Goal: Navigation & Orientation: Find specific page/section

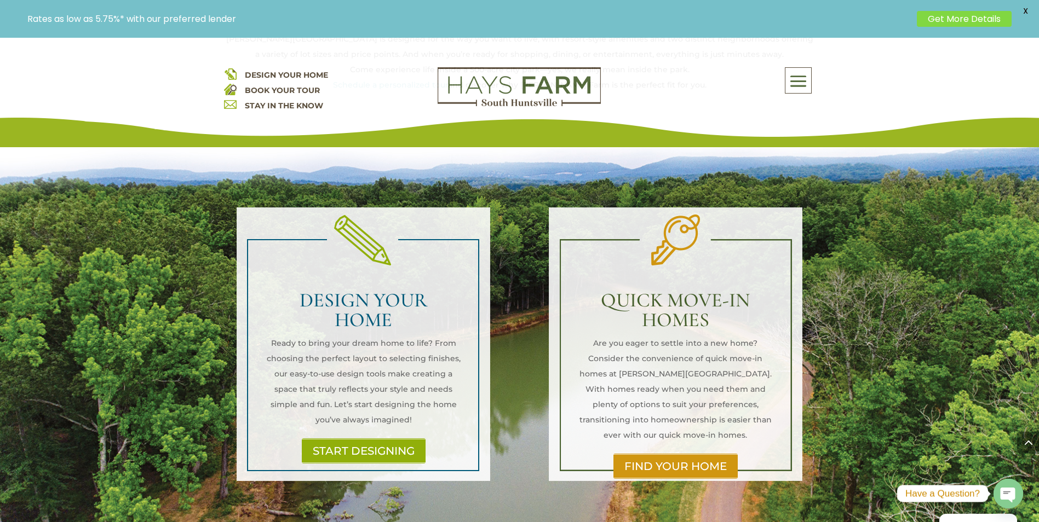
scroll to position [712, 0]
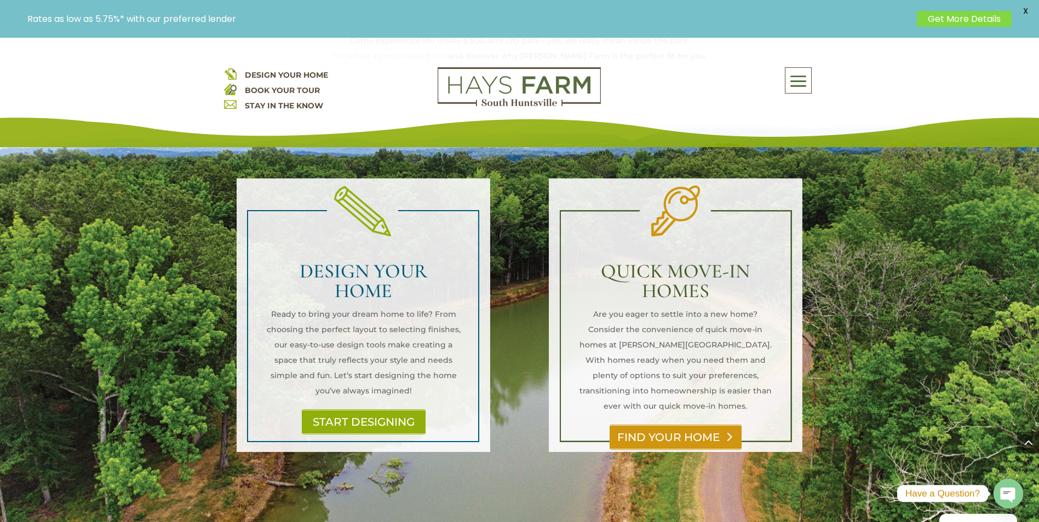
click at [707, 425] on link "FIND YOUR HOME" at bounding box center [676, 437] width 132 height 25
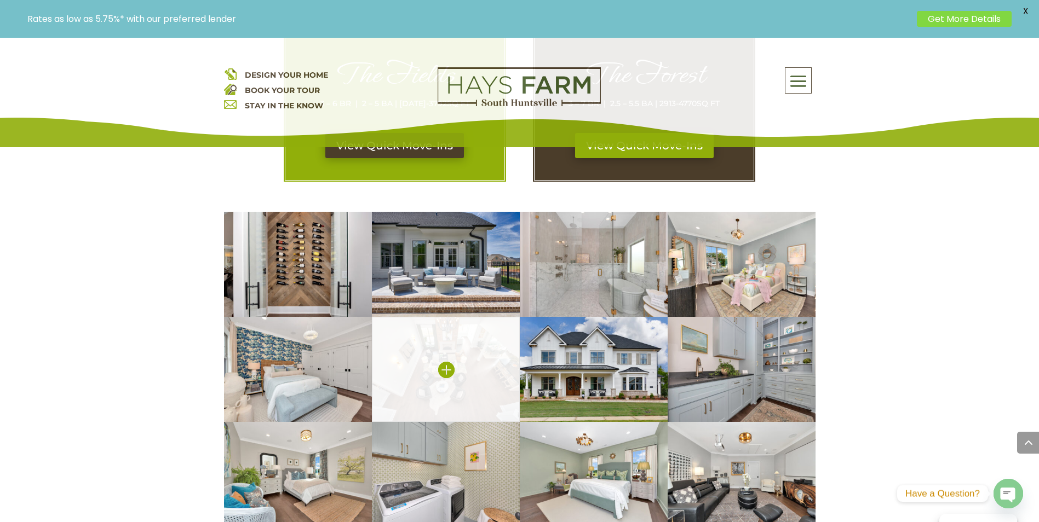
scroll to position [602, 0]
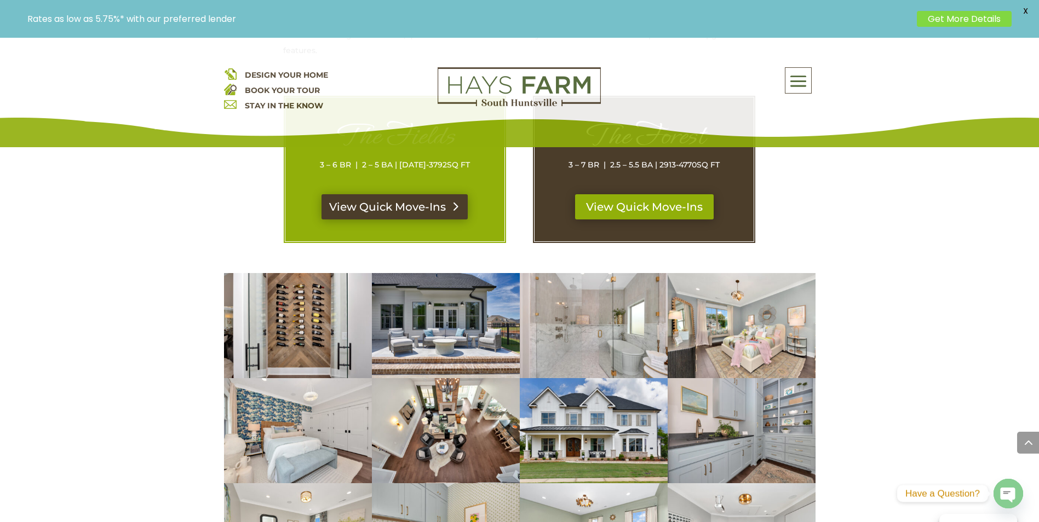
click at [433, 218] on link "View Quick Move-Ins" at bounding box center [394, 206] width 146 height 25
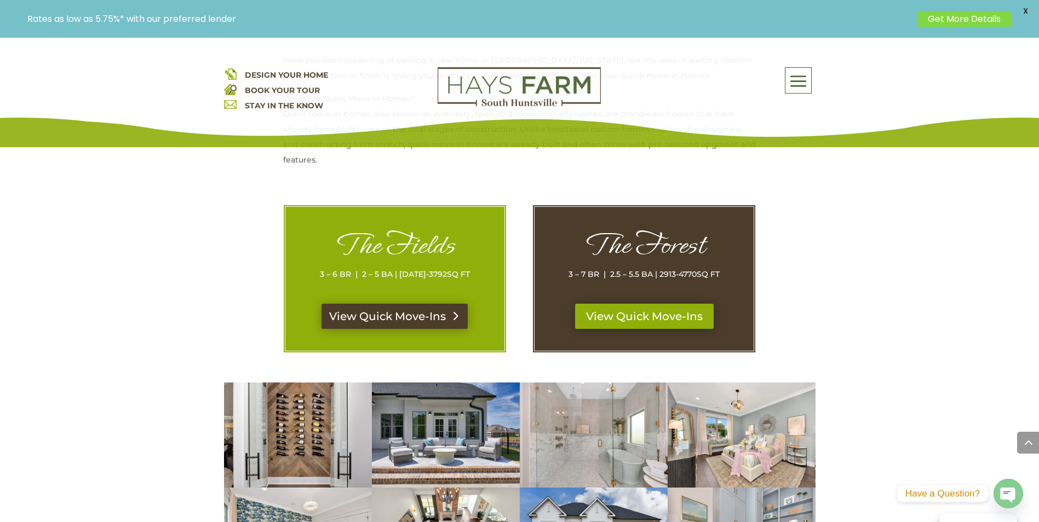
scroll to position [383, 0]
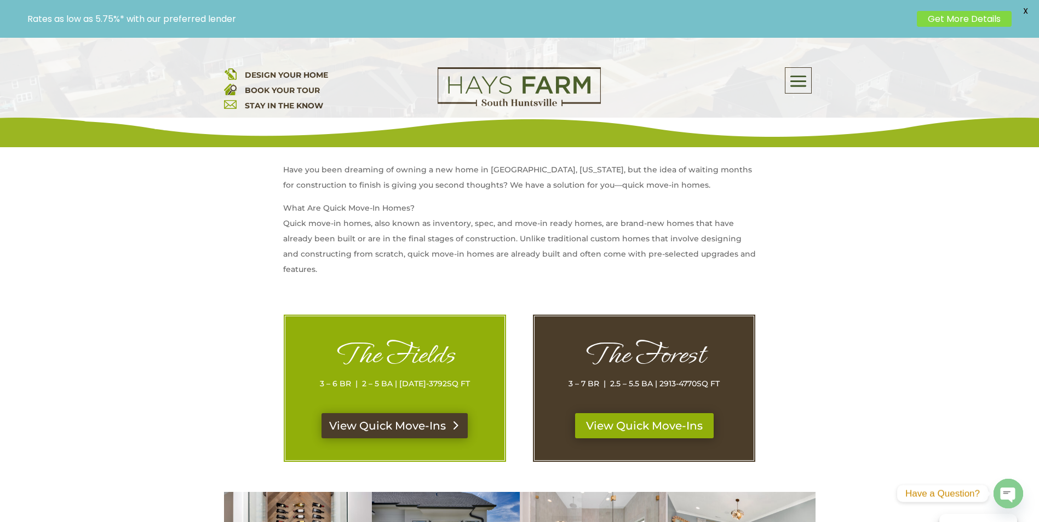
click at [417, 419] on link "View Quick Move-Ins" at bounding box center [394, 426] width 146 height 25
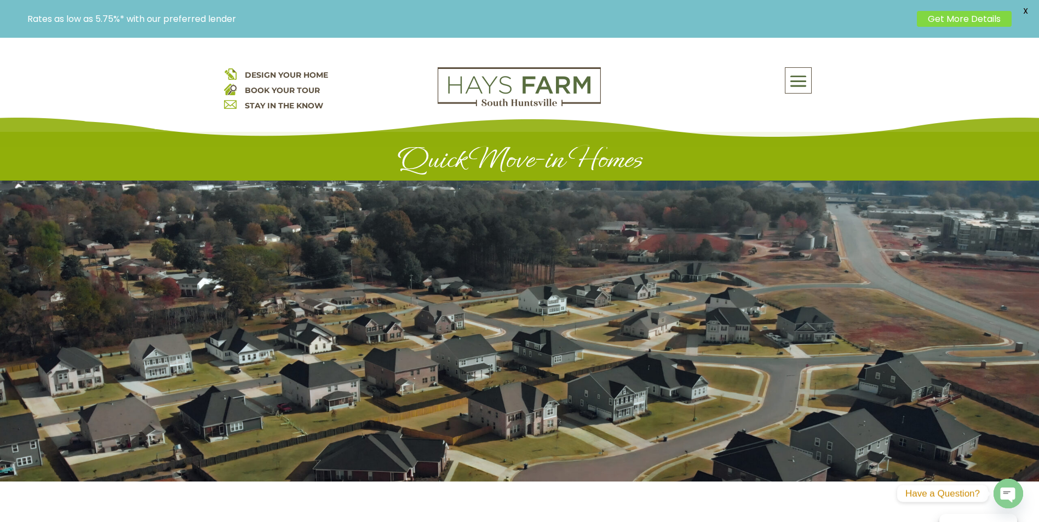
scroll to position [0, 0]
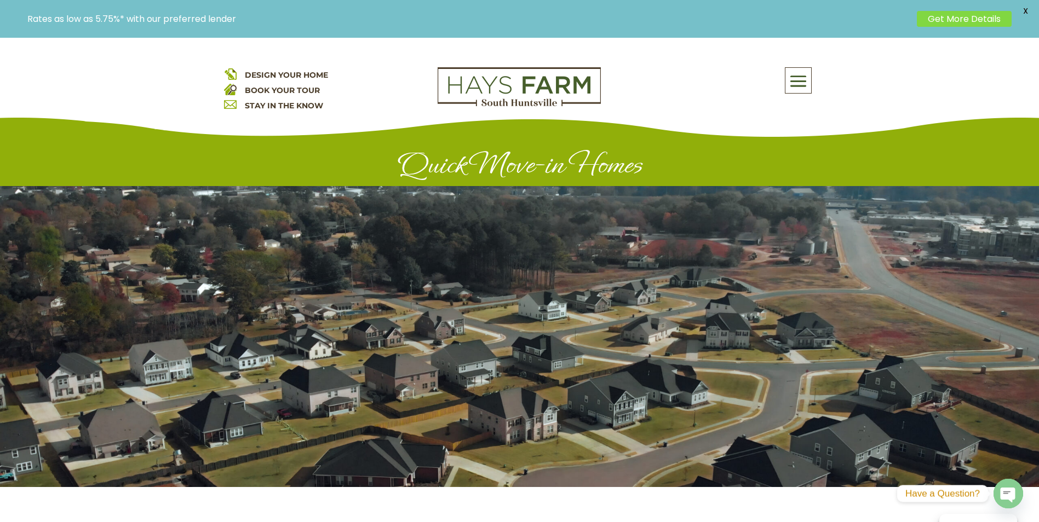
click at [788, 90] on span at bounding box center [798, 81] width 26 height 25
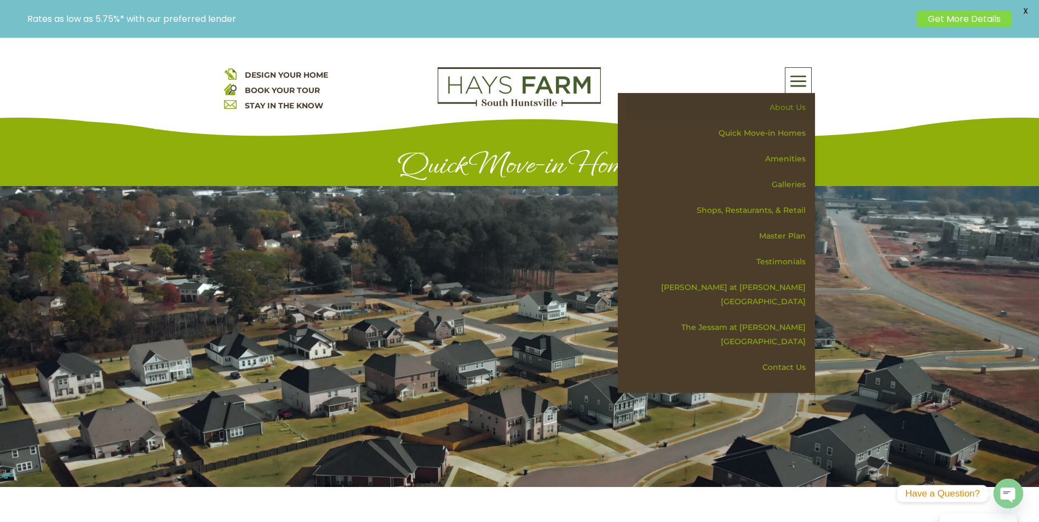
click at [788, 110] on link "About Us" at bounding box center [720, 108] width 190 height 26
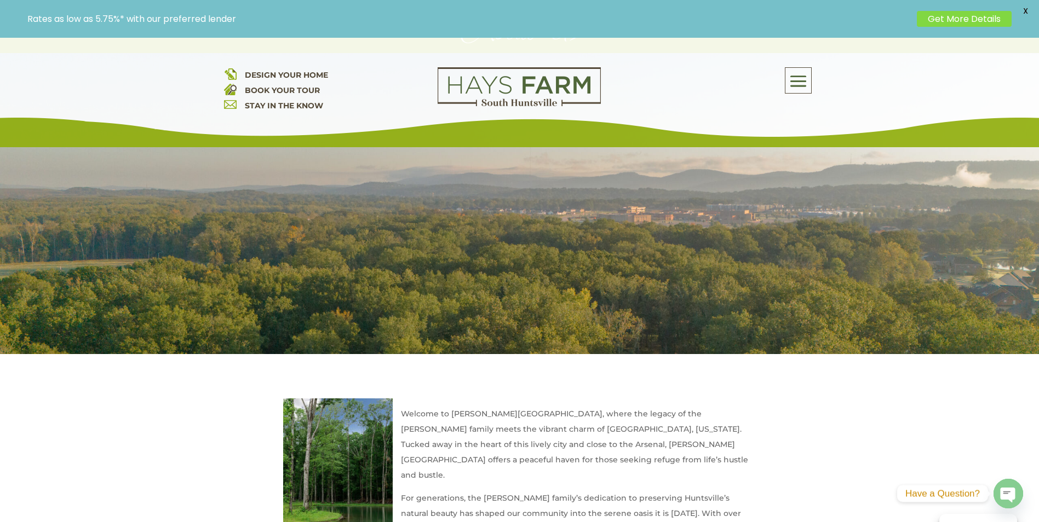
scroll to position [94, 0]
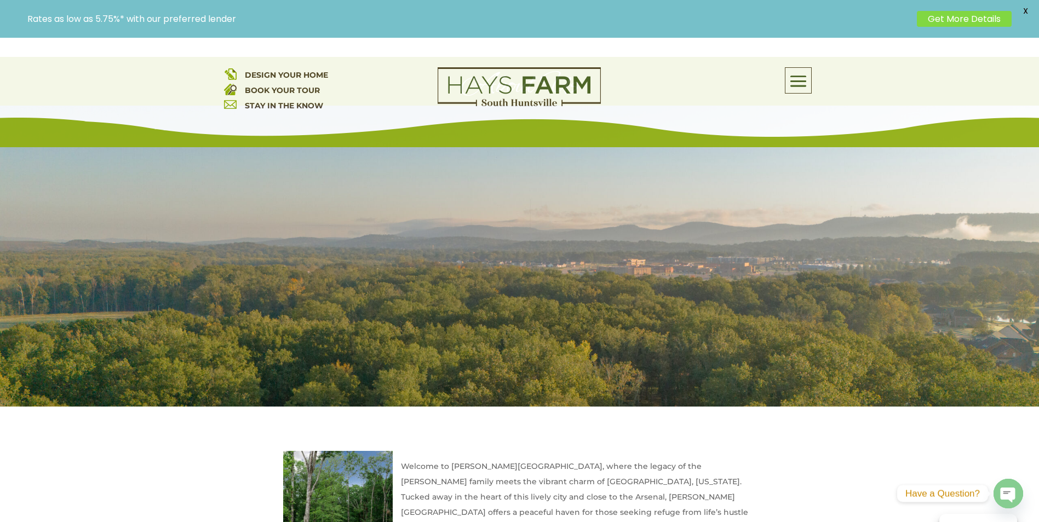
click at [813, 80] on div "About Us Quick Move-in Homes Amenities Galleries Shops, Restaurants, & Retail M…" at bounding box center [716, 80] width 197 height 26
click at [803, 74] on span at bounding box center [798, 81] width 26 height 25
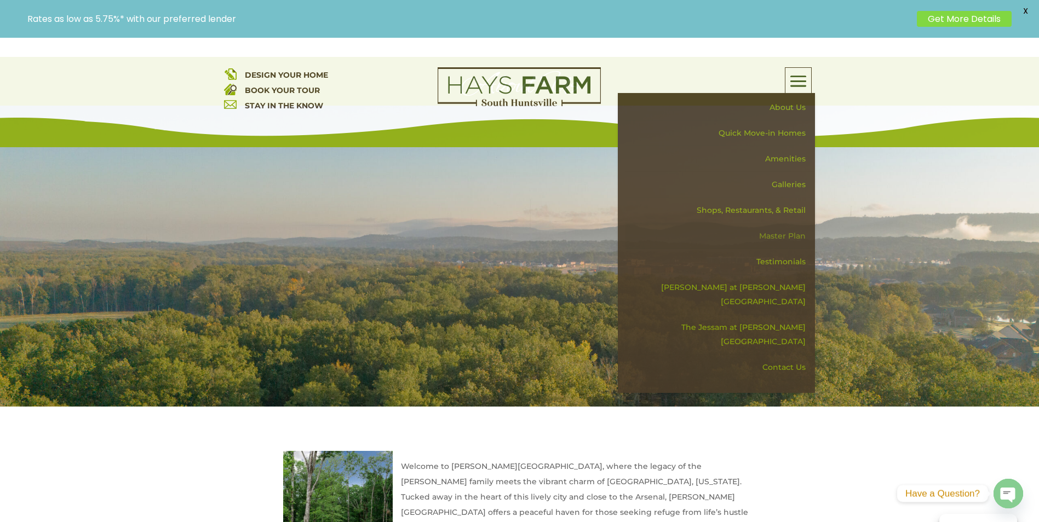
click at [801, 237] on link "Master Plan" at bounding box center [720, 236] width 190 height 26
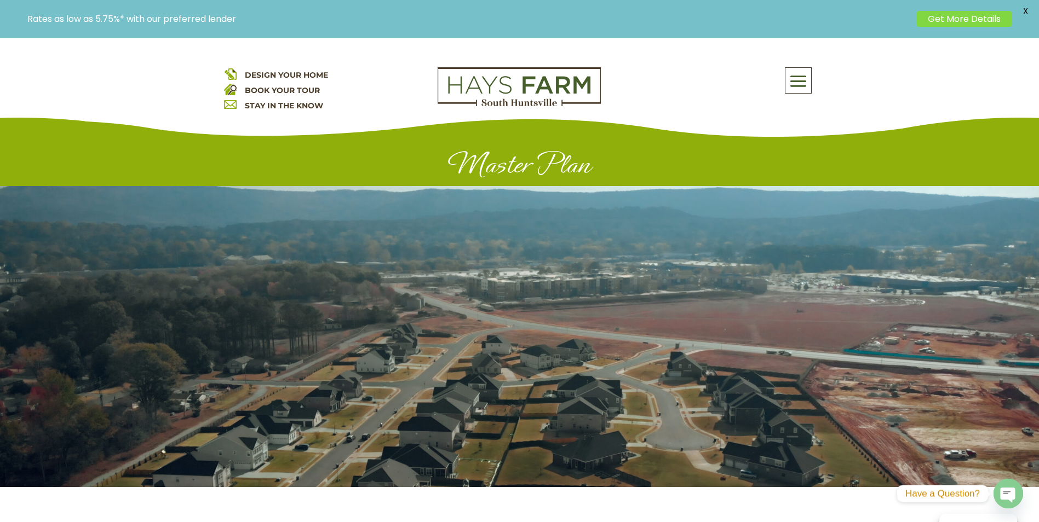
click at [794, 76] on span at bounding box center [798, 81] width 26 height 25
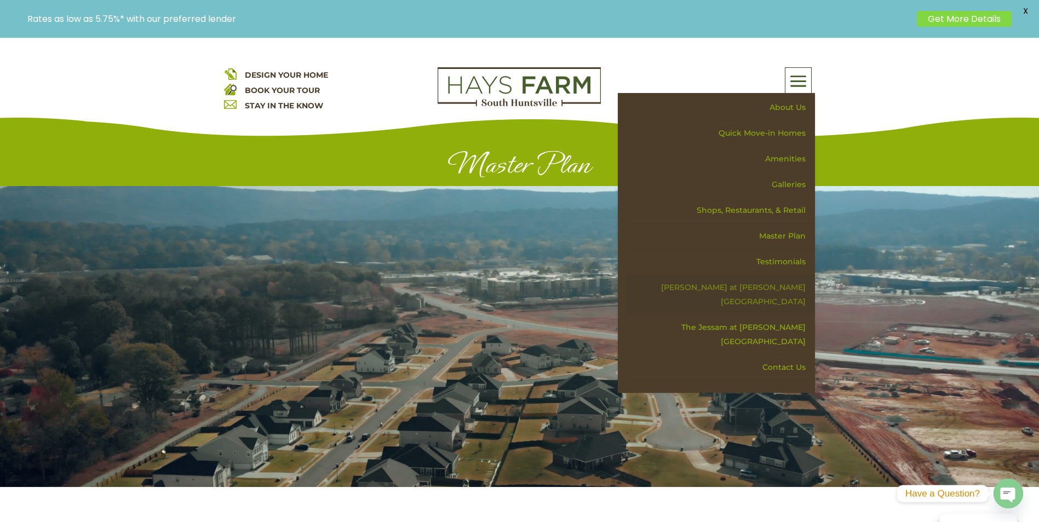
click at [802, 292] on link "[PERSON_NAME] at [PERSON_NAME][GEOGRAPHIC_DATA]" at bounding box center [720, 295] width 190 height 40
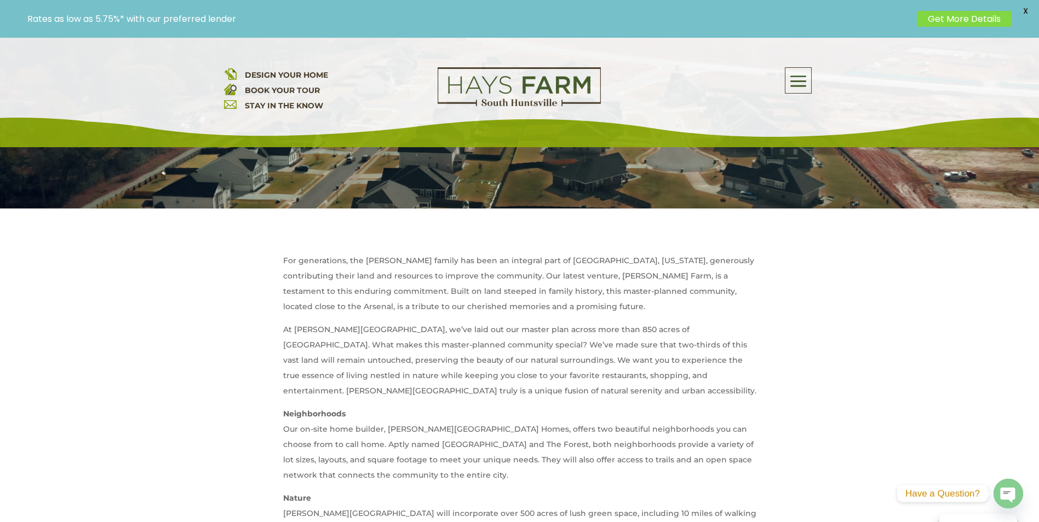
scroll to position [329, 0]
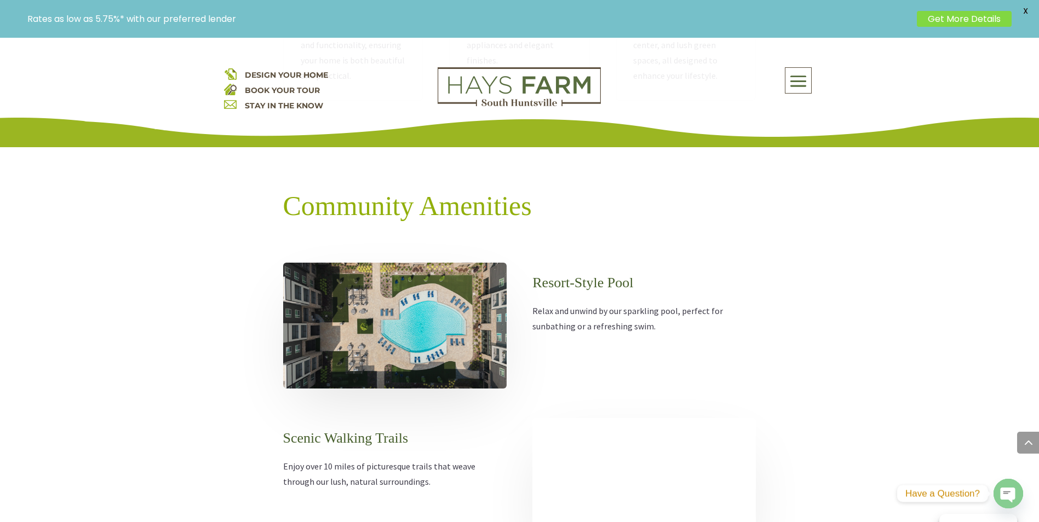
scroll to position [1479, 0]
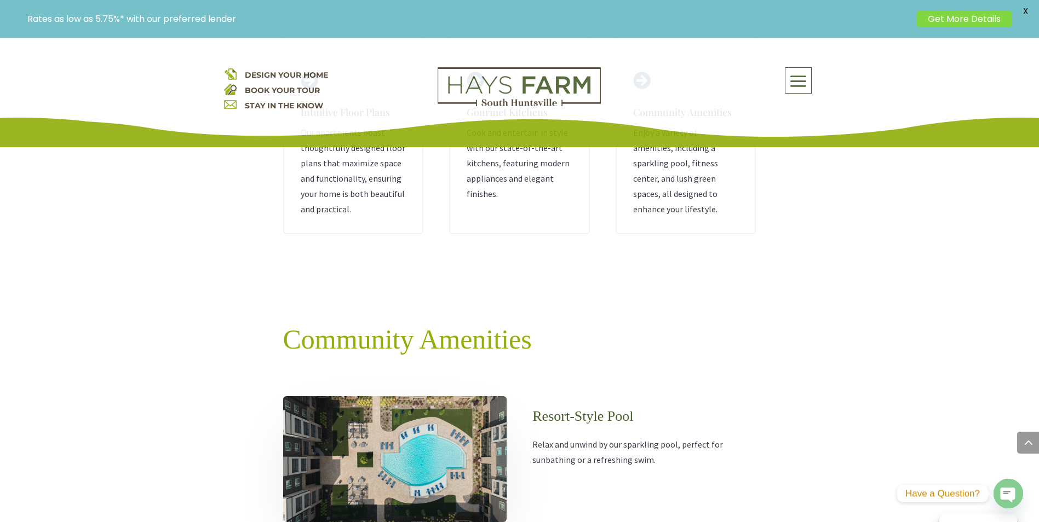
click at [797, 91] on span at bounding box center [798, 81] width 26 height 25
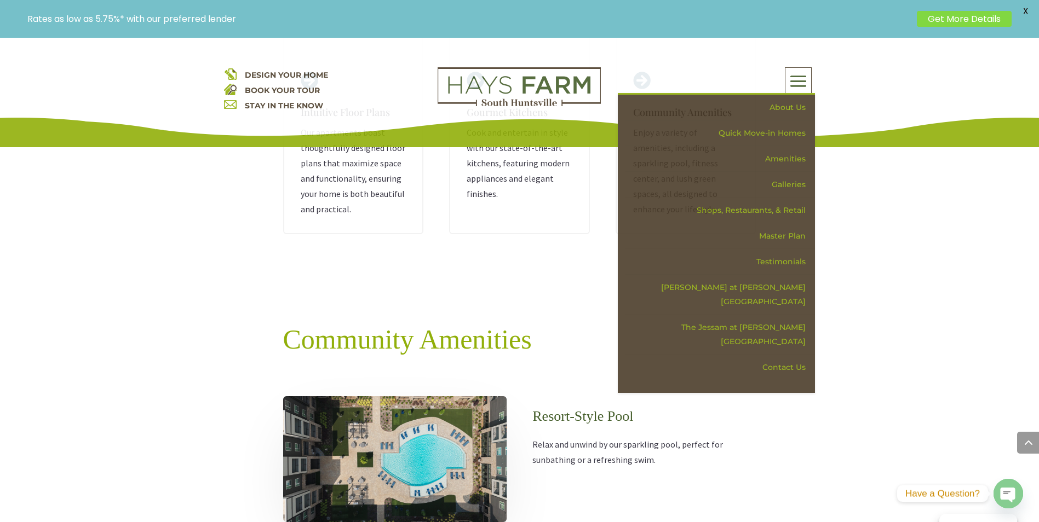
click at [214, 14] on p "Rates as low as 5.75%* with our preferred lender" at bounding box center [469, 19] width 884 height 10
click at [981, 16] on link "Get More Details" at bounding box center [964, 19] width 95 height 16
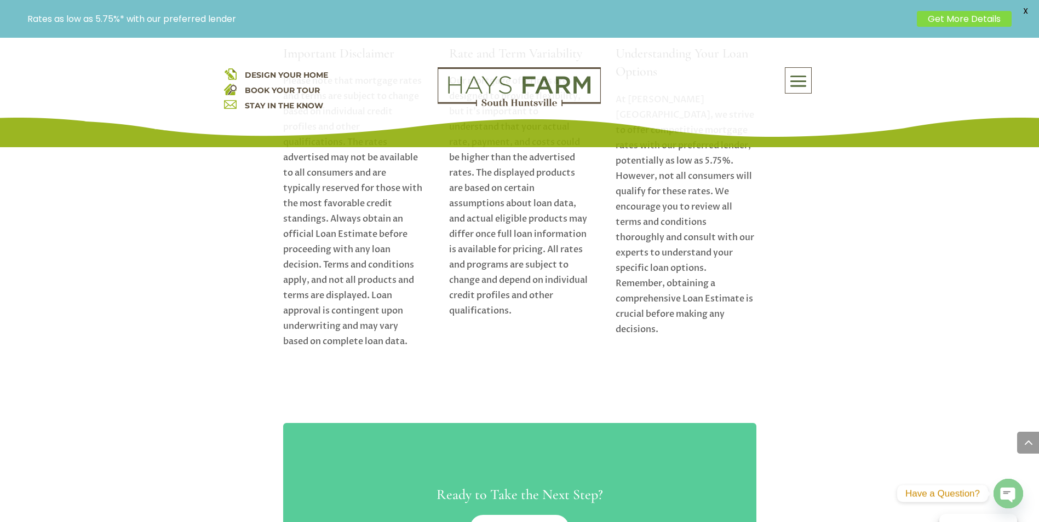
scroll to position [2081, 0]
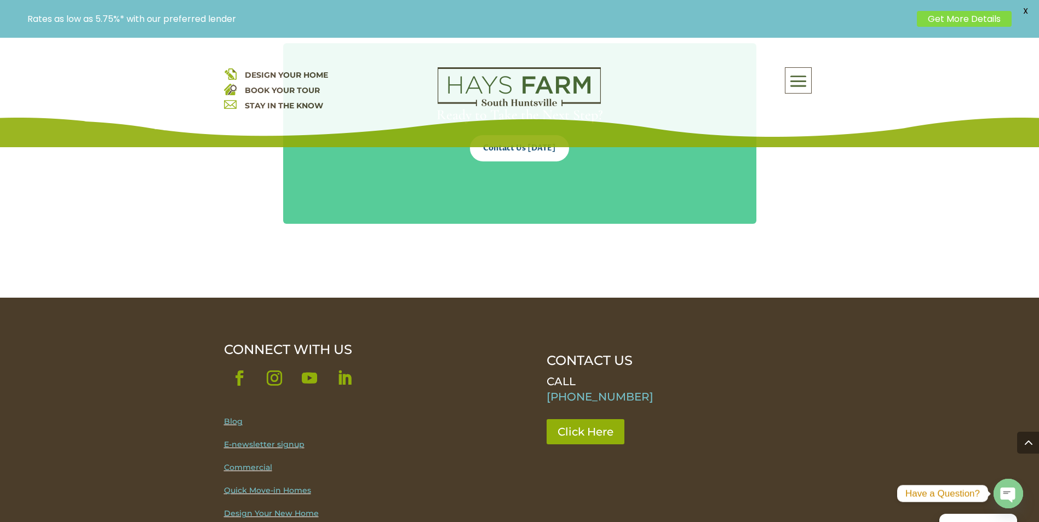
drag, startPoint x: 800, startPoint y: 292, endPoint x: 776, endPoint y: 252, distance: 47.0
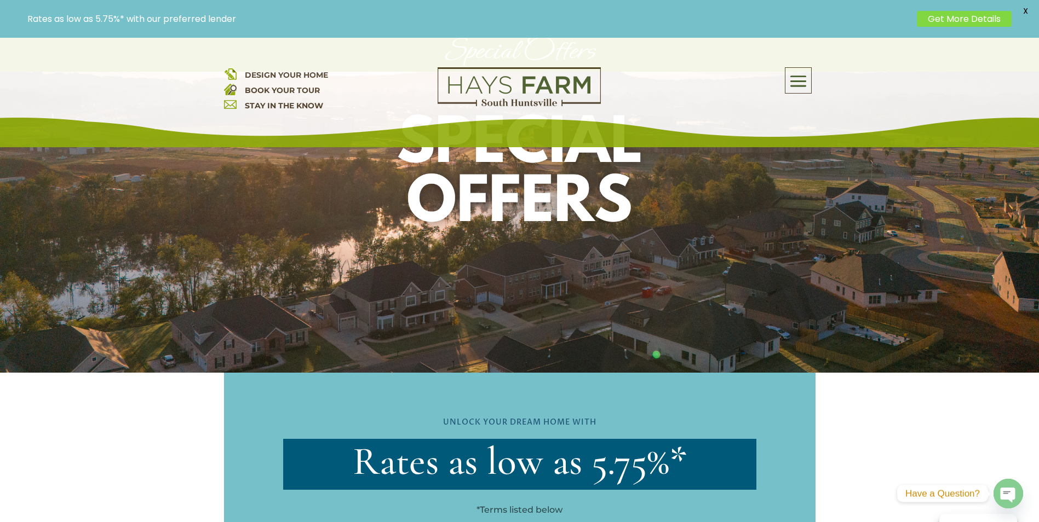
scroll to position [0, 0]
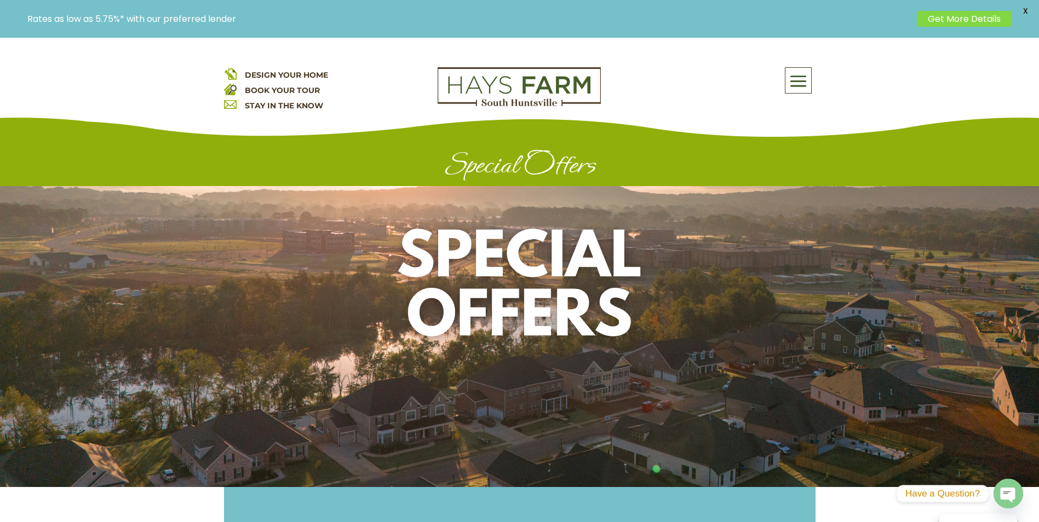
click at [1026, 9] on span "X" at bounding box center [1025, 11] width 16 height 16
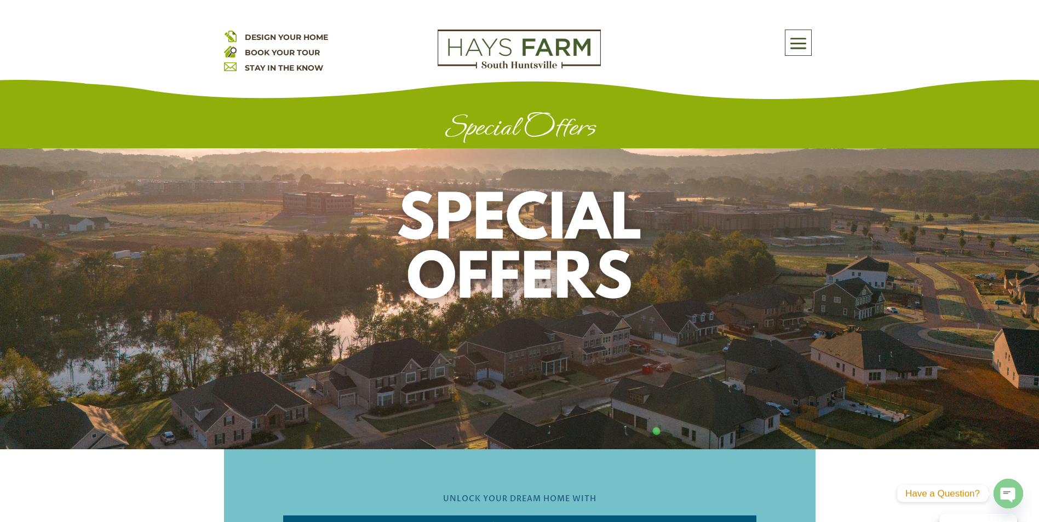
click at [578, 42] on img at bounding box center [519, 49] width 163 height 39
